Goal: Information Seeking & Learning: Learn about a topic

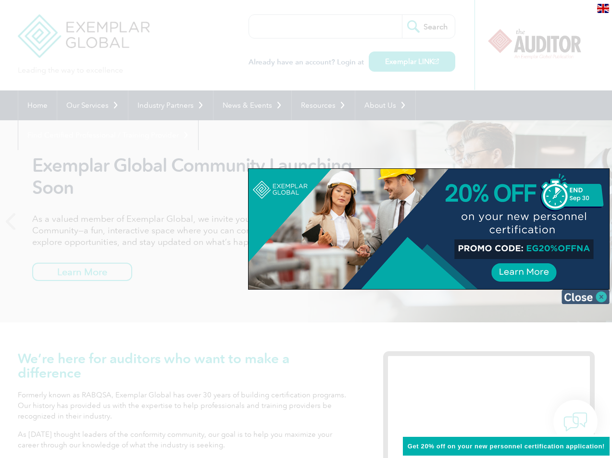
click at [602, 299] on img at bounding box center [586, 296] width 48 height 14
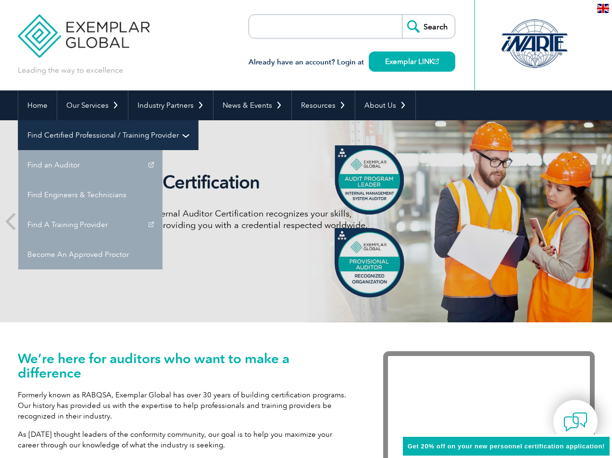
click at [198, 120] on link "Find Certified Professional / Training Provider" at bounding box center [108, 135] width 180 height 30
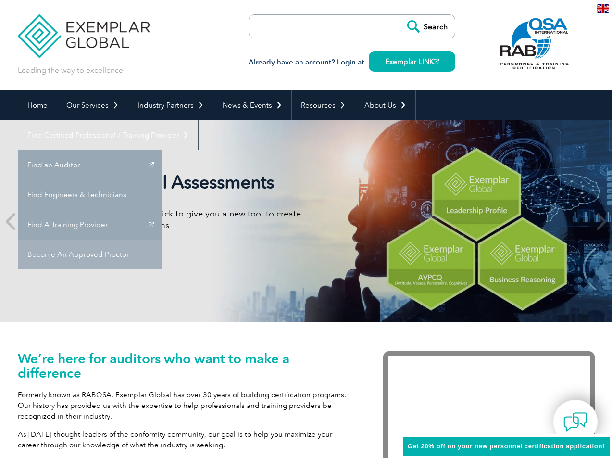
click at [162, 239] on link "Become An Approved Proctor" at bounding box center [90, 254] width 144 height 30
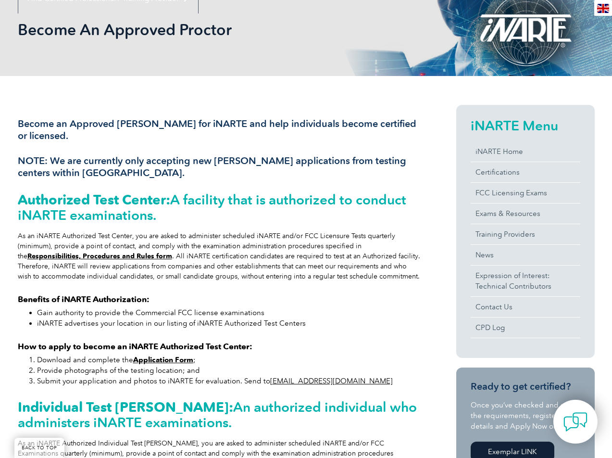
scroll to position [138, 0]
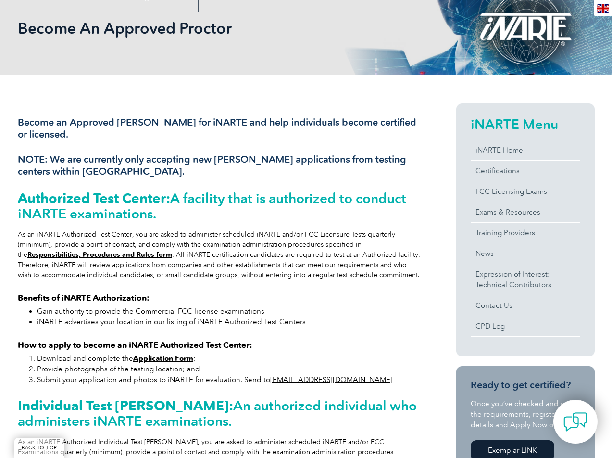
click at [397, 315] on li "Gain authority to provide the Commercial FCC license examinations" at bounding box center [229, 311] width 385 height 11
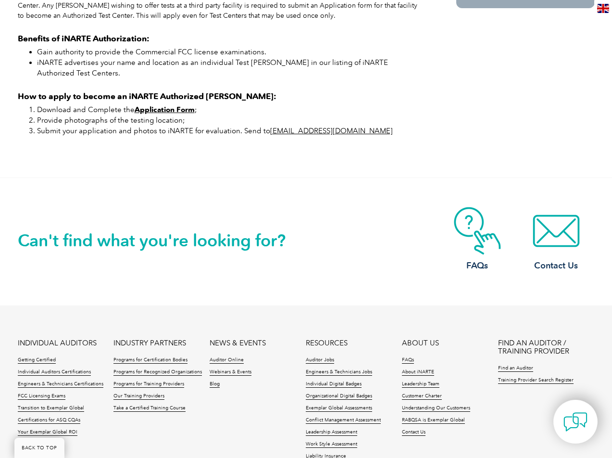
scroll to position [714, 0]
